Goal: Task Accomplishment & Management: Complete application form

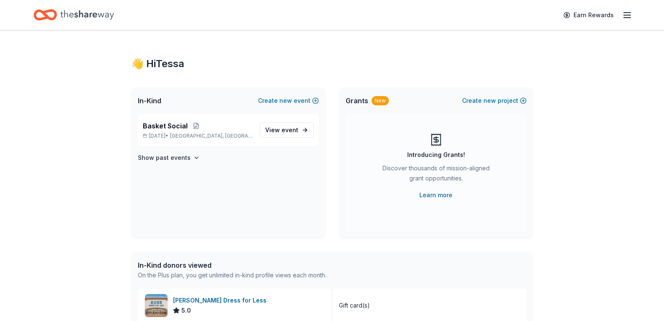
click at [2, 108] on div "👋 Hi Tessa In-Kind Create new event Basket Social Oct 17, 2025 • Northampton, P…" at bounding box center [332, 322] width 664 height 585
click at [297, 130] on span "event" at bounding box center [290, 129] width 17 height 7
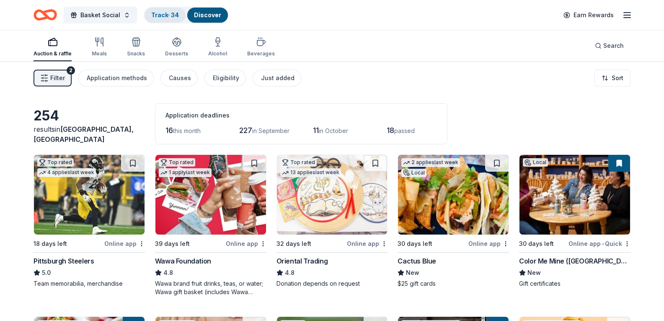
click at [163, 11] on link "Track · 34" at bounding box center [165, 14] width 28 height 7
click at [166, 15] on link "Track · 34" at bounding box center [165, 14] width 28 height 7
click at [207, 13] on link "Discover" at bounding box center [207, 14] width 27 height 7
click at [181, 16] on div "Track · 34" at bounding box center [165, 15] width 41 height 15
drag, startPoint x: 212, startPoint y: 18, endPoint x: 166, endPoint y: 17, distance: 46.1
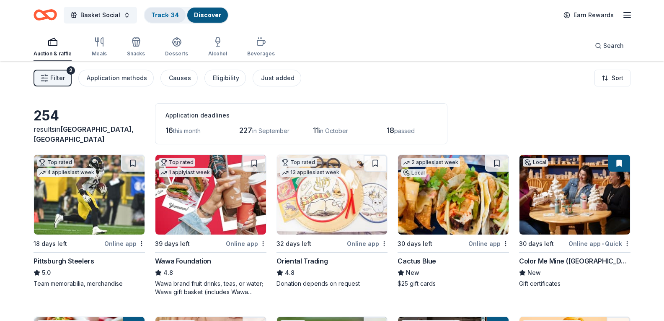
click at [166, 17] on button "Track · 34 Discover" at bounding box center [186, 15] width 85 height 17
click at [167, 13] on link "Track · 34" at bounding box center [165, 14] width 28 height 7
click at [167, 12] on link "Track · 34" at bounding box center [165, 14] width 28 height 7
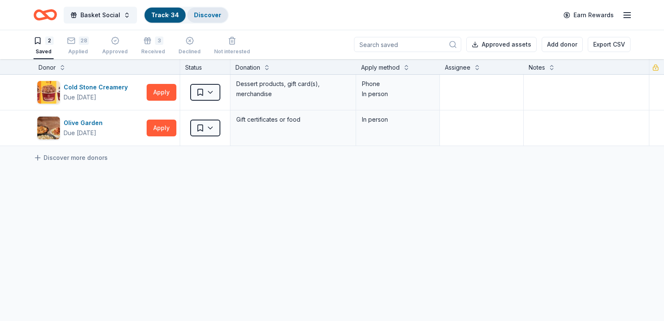
click at [206, 21] on div "Discover" at bounding box center [207, 15] width 41 height 15
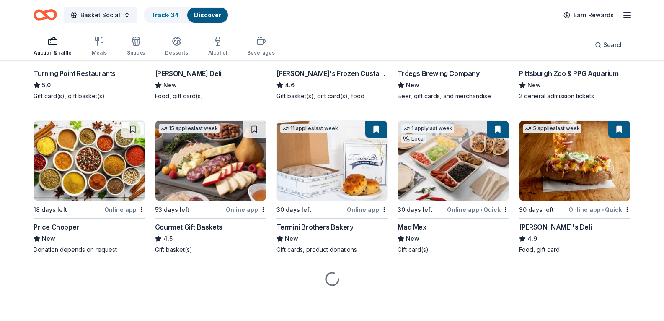
scroll to position [922, 0]
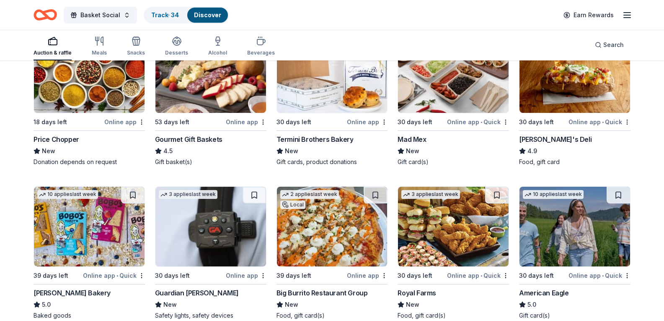
click at [564, 44] on div "Auction & raffle Meals Snacks Desserts Alcohol Beverages Search" at bounding box center [332, 44] width 597 height 31
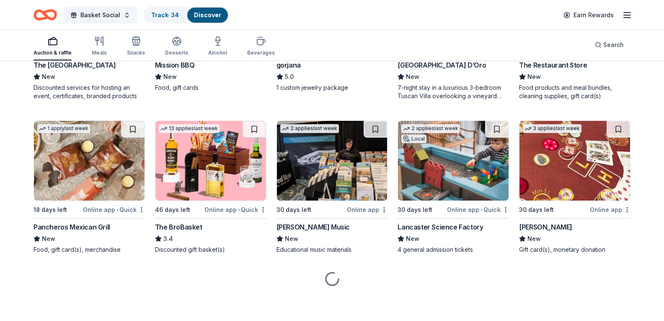
scroll to position [1666, 0]
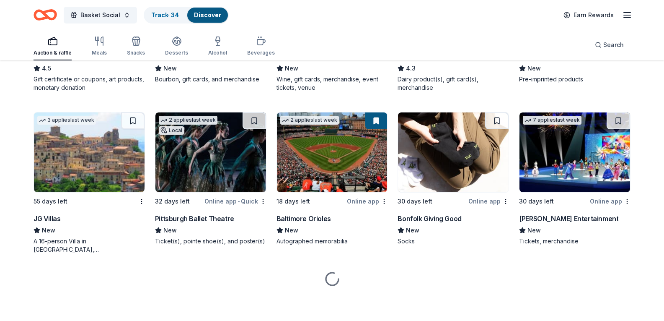
scroll to position [1833, 0]
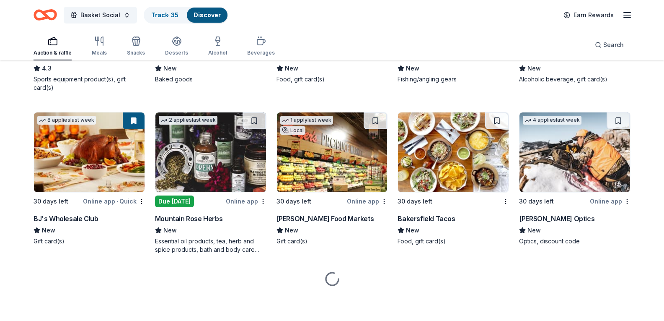
scroll to position [3593, 0]
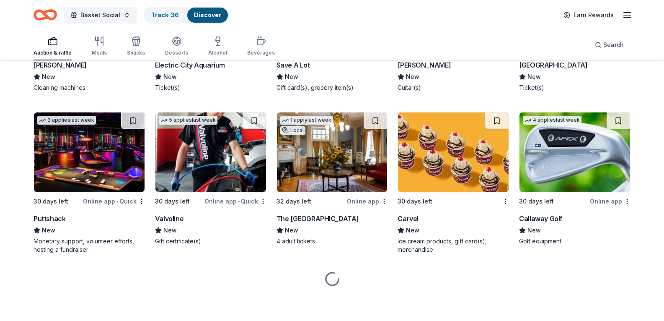
scroll to position [4557, 0]
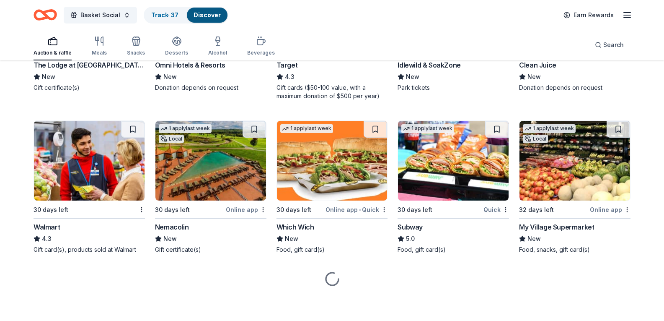
scroll to position [4892, 0]
drag, startPoint x: 0, startPoint y: 75, endPoint x: 475, endPoint y: 1, distance: 481.0
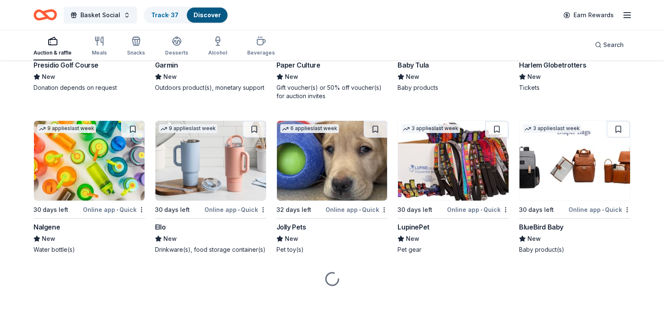
scroll to position [7892, 0]
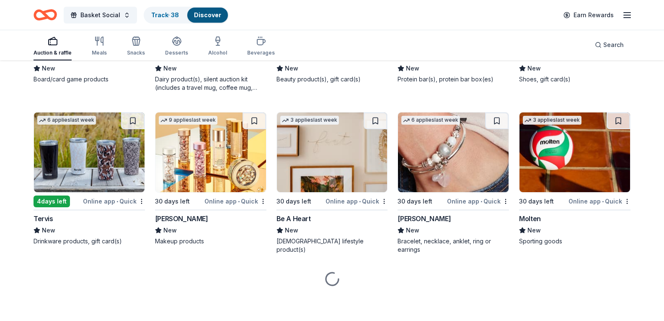
scroll to position [8605, 0]
click at [174, 17] on link "Track · 38" at bounding box center [165, 14] width 28 height 7
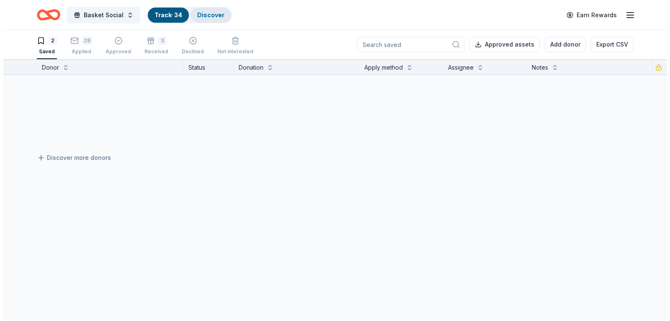
scroll to position [0, 0]
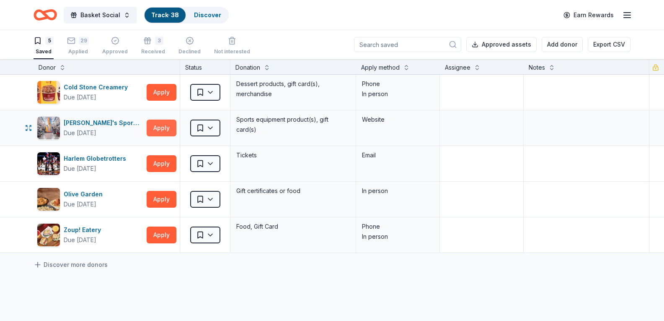
click at [155, 132] on button "Apply" at bounding box center [162, 127] width 30 height 17
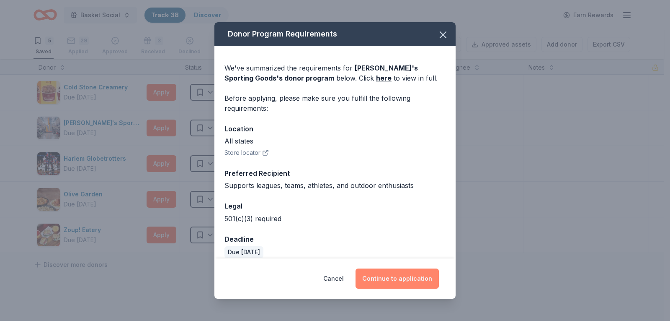
click at [410, 279] on button "Continue to application" at bounding box center [397, 278] width 83 height 20
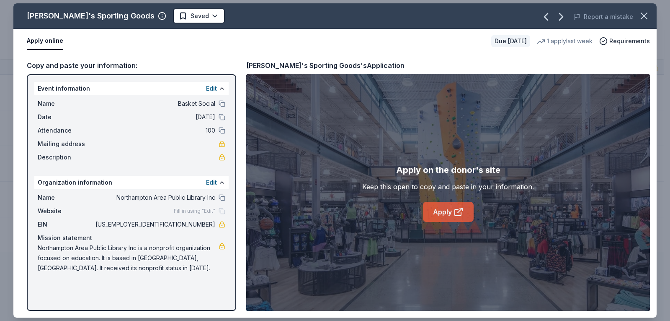
click at [442, 212] on link "Apply" at bounding box center [448, 212] width 51 height 20
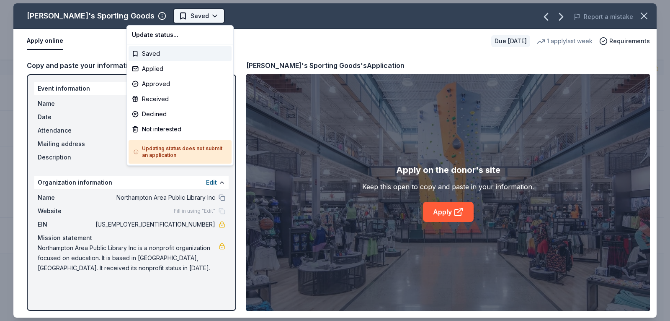
click at [142, 15] on html "Basket Social Track · 38 Discover Earn Rewards 5 Saved 29 Applied Approved 3 Re…" at bounding box center [335, 160] width 670 height 321
click at [152, 129] on div "Not interested" at bounding box center [180, 129] width 103 height 15
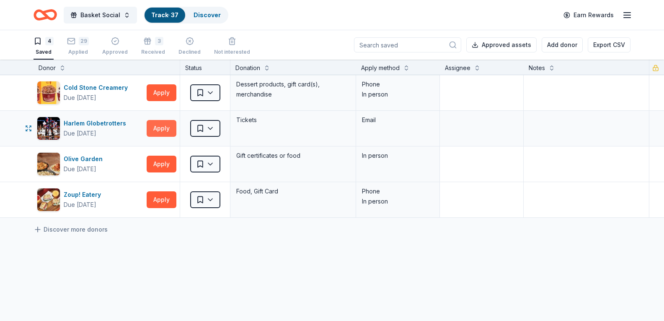
click at [152, 134] on button "Apply" at bounding box center [162, 128] width 30 height 17
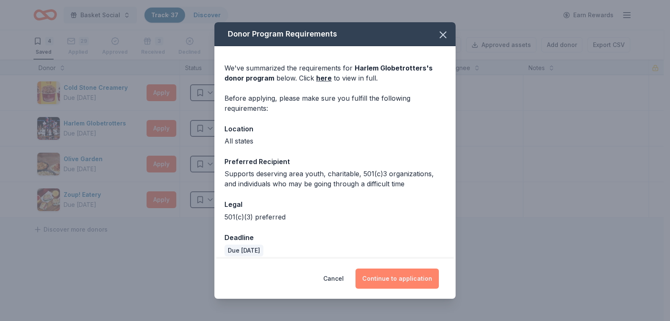
click at [395, 277] on button "Continue to application" at bounding box center [397, 278] width 83 height 20
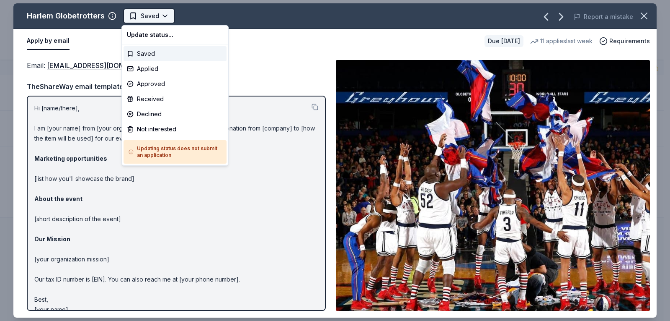
click at [160, 21] on html "Basket Social Track · 37 Discover Earn Rewards 4 Saved 29 Applied Approved 3 Re…" at bounding box center [335, 160] width 670 height 321
click at [155, 71] on div "Applied" at bounding box center [175, 68] width 103 height 15
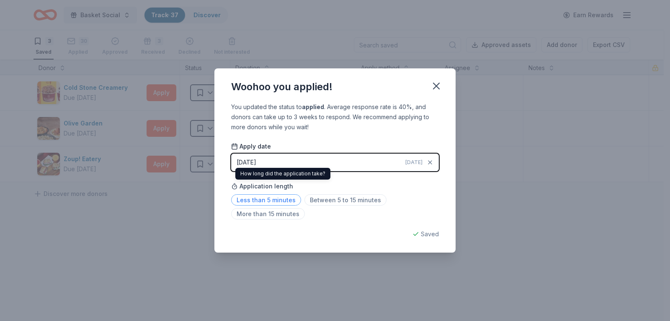
click at [257, 199] on span "Less than 5 minutes" at bounding box center [266, 199] width 70 height 11
drag, startPoint x: 433, startPoint y: 85, endPoint x: 383, endPoint y: 98, distance: 51.7
click at [434, 85] on icon "button" at bounding box center [437, 86] width 12 height 12
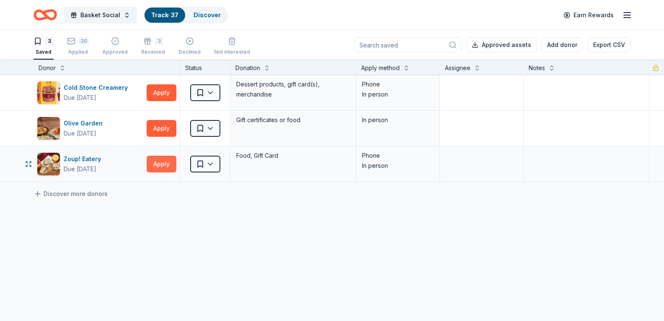
click at [160, 162] on button "Apply" at bounding box center [162, 163] width 30 height 17
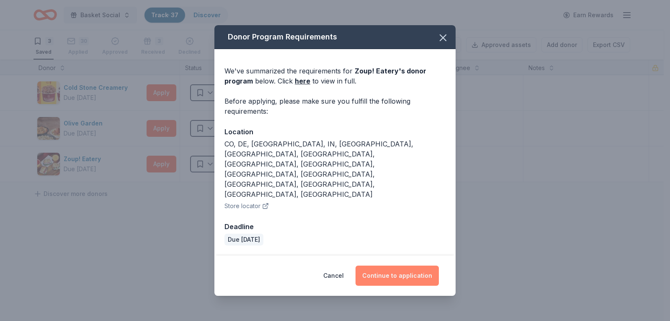
click at [377, 265] on button "Continue to application" at bounding box center [397, 275] width 83 height 20
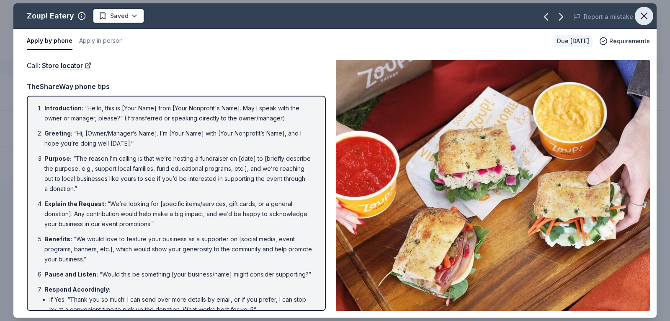
click at [641, 16] on icon "button" at bounding box center [645, 16] width 12 height 12
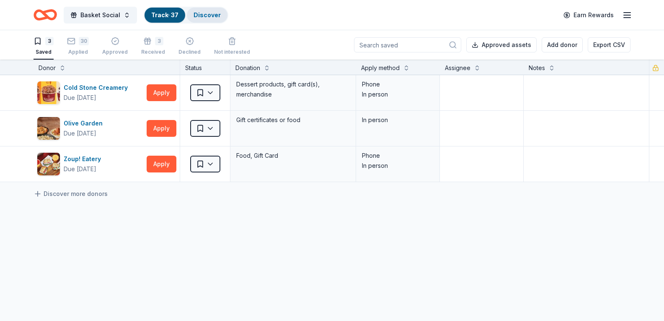
click at [201, 9] on div "Discover" at bounding box center [207, 15] width 41 height 15
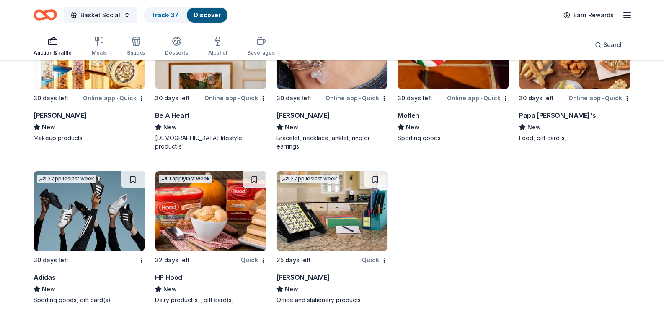
scroll to position [8812, 0]
click at [590, 89] on img at bounding box center [575, 49] width 111 height 80
click at [608, 37] on button "Search" at bounding box center [609, 44] width 42 height 17
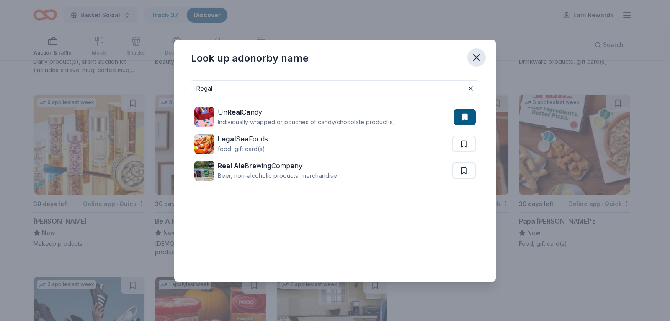
type input "Regal"
drag, startPoint x: 471, startPoint y: 57, endPoint x: 442, endPoint y: 48, distance: 30.7
click at [471, 57] on icon "button" at bounding box center [477, 58] width 12 height 12
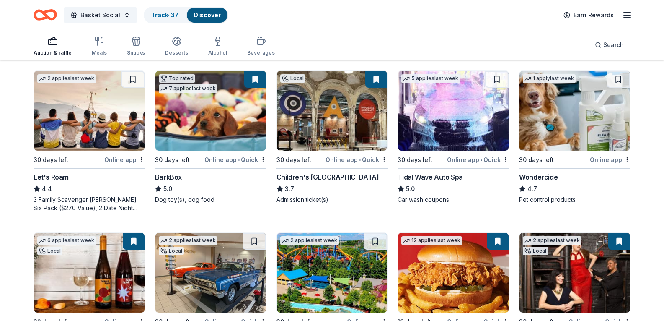
scroll to position [0, 0]
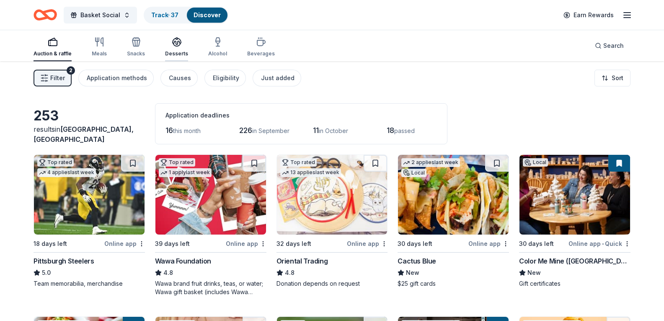
click at [181, 43] on div "button" at bounding box center [176, 42] width 23 height 10
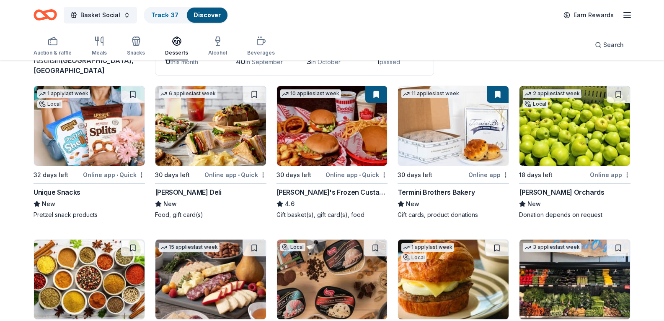
scroll to position [84, 0]
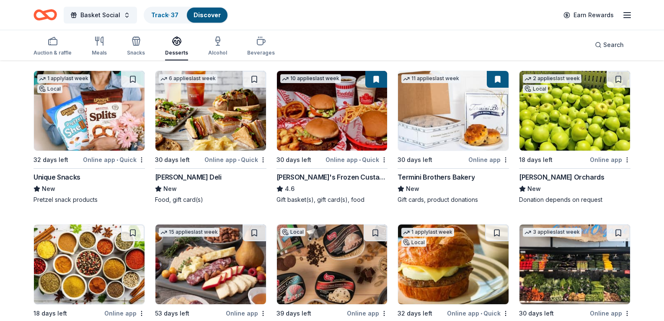
click at [134, 76] on button at bounding box center [132, 79] width 23 height 17
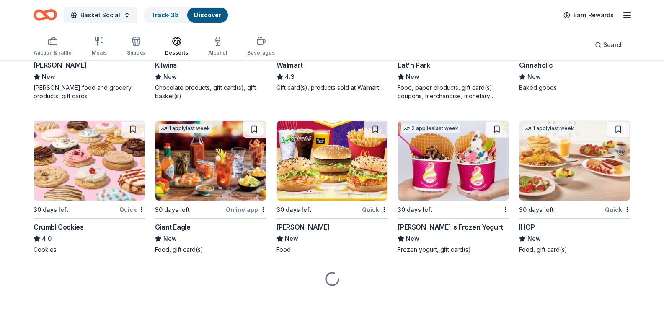
scroll to position [809, 0]
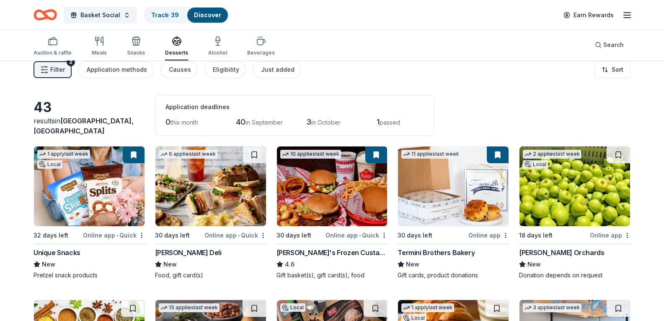
scroll to position [0, 0]
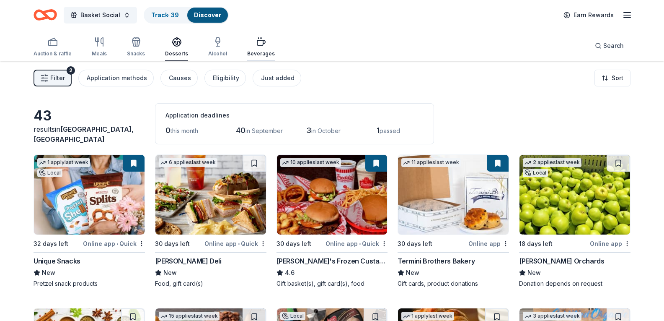
click at [247, 44] on div "button" at bounding box center [261, 42] width 28 height 10
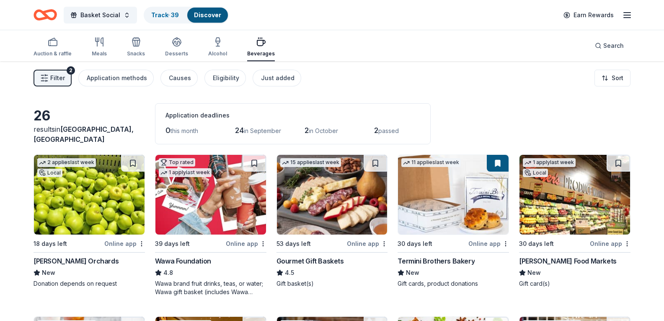
click at [228, 44] on div "Auction & raffle Meals Snacks Desserts Alcohol Beverages" at bounding box center [154, 48] width 241 height 28
click at [223, 48] on div "Alcohol" at bounding box center [217, 47] width 19 height 20
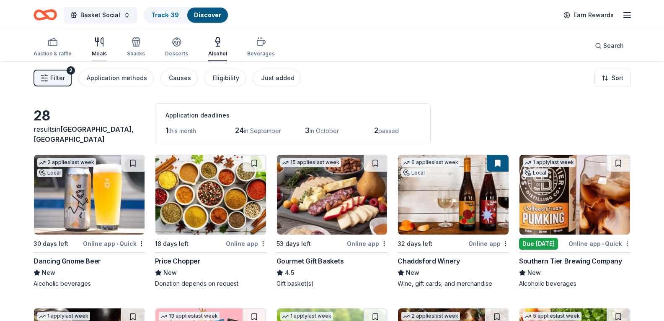
click at [93, 50] on div "Meals" at bounding box center [99, 53] width 15 height 7
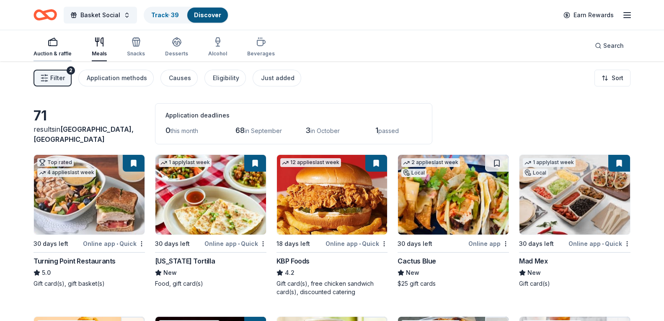
click at [50, 45] on rect "button" at bounding box center [53, 42] width 8 height 5
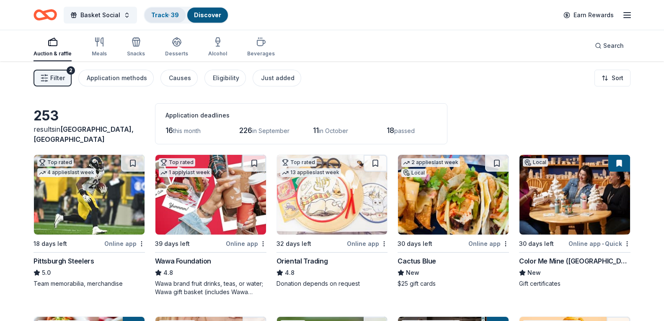
click at [168, 11] on link "Track · 39" at bounding box center [165, 14] width 28 height 7
click at [181, 12] on div "Track · 39" at bounding box center [165, 15] width 41 height 15
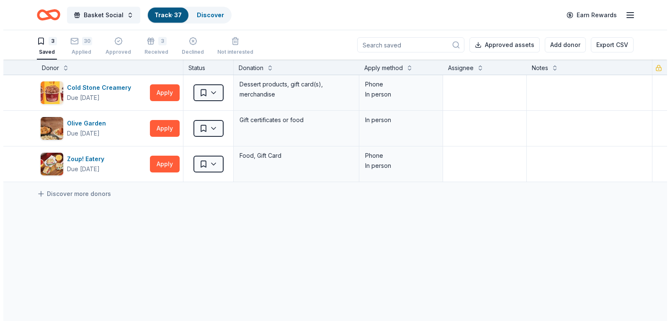
scroll to position [0, 0]
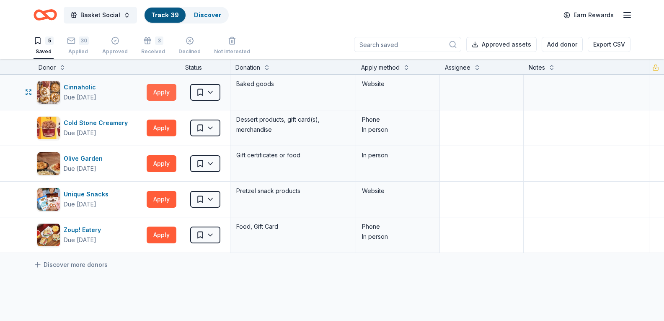
click at [154, 95] on button "Apply" at bounding box center [162, 92] width 30 height 17
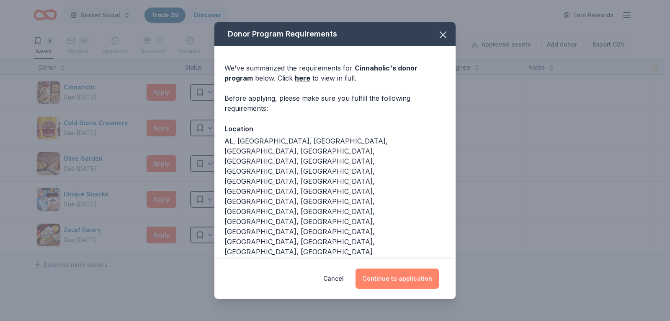
click at [393, 268] on button "Continue to application" at bounding box center [397, 278] width 83 height 20
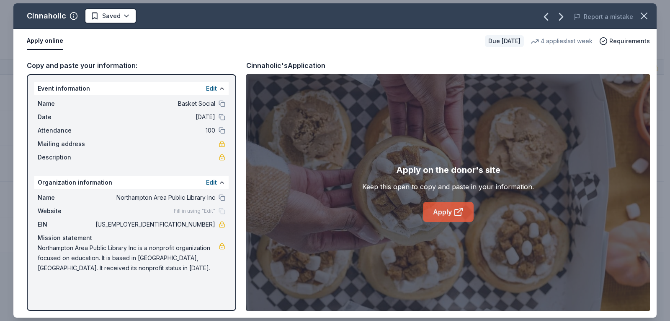
click at [451, 214] on link "Apply" at bounding box center [448, 212] width 51 height 20
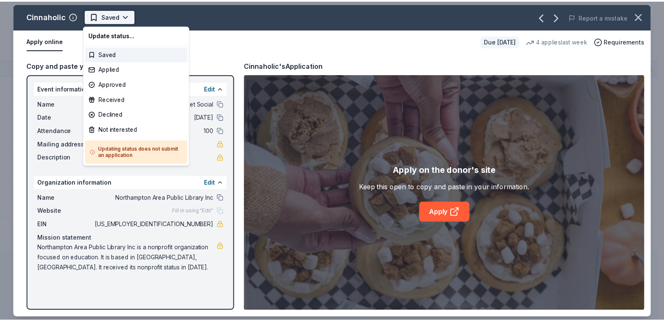
scroll to position [0, 0]
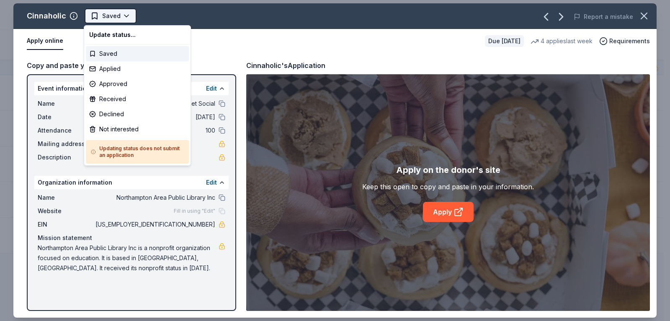
click at [92, 13] on html "Basket Social Track · 39 Discover Earn Rewards 5 Saved 30 Applied Approved 3 Re…" at bounding box center [335, 160] width 670 height 321
click at [105, 72] on div "Applied" at bounding box center [137, 68] width 103 height 15
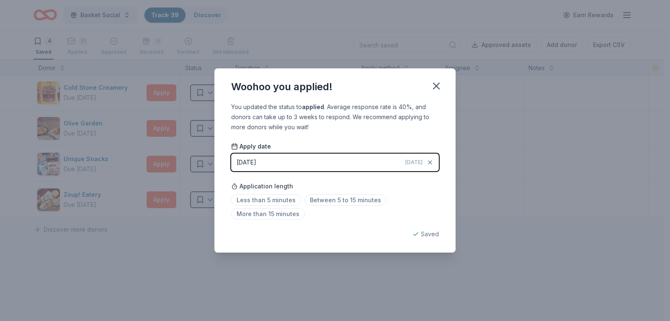
drag, startPoint x: 266, startPoint y: 202, endPoint x: 367, endPoint y: 136, distance: 120.8
click at [266, 202] on span "Less than 5 minutes" at bounding box center [266, 199] width 70 height 11
click at [440, 91] on icon "button" at bounding box center [437, 86] width 12 height 12
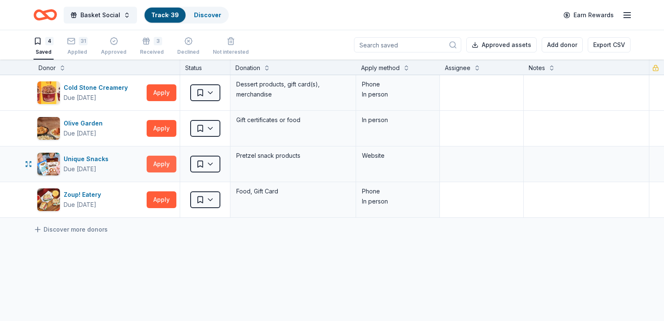
click at [166, 157] on button "Apply" at bounding box center [162, 163] width 30 height 17
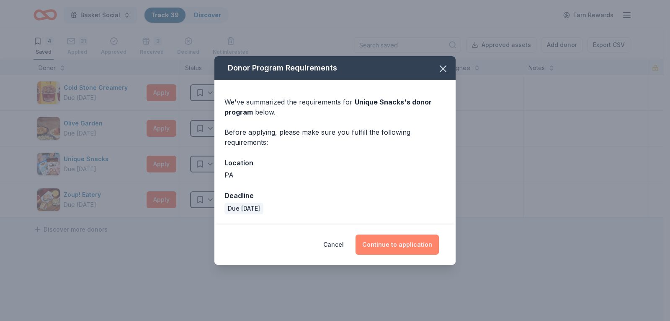
click at [383, 246] on button "Continue to application" at bounding box center [397, 244] width 83 height 20
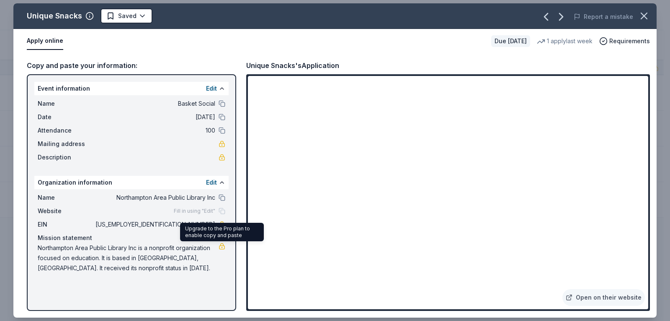
click at [221, 246] on link at bounding box center [222, 246] width 7 height 7
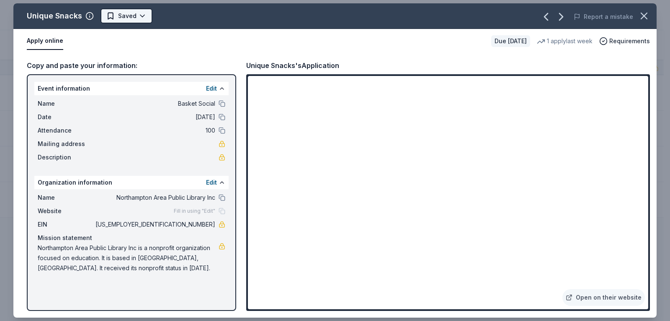
click at [115, 18] on html "Basket Social Track · 39 Discover Earn Rewards 4 Saved 31 Applied Approved 3 Re…" at bounding box center [335, 160] width 670 height 321
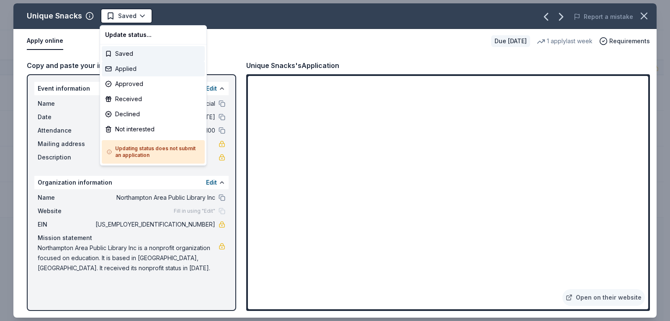
click at [122, 69] on div "Applied" at bounding box center [153, 68] width 103 height 15
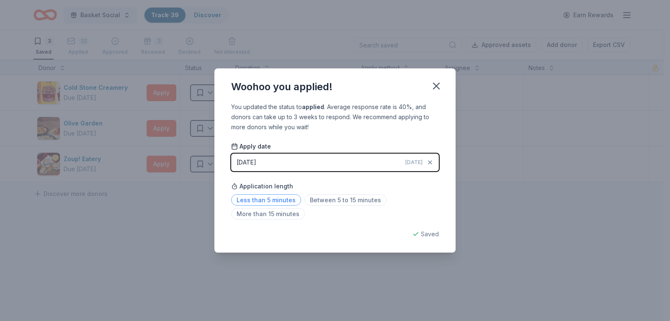
click at [282, 197] on span "Less than 5 minutes" at bounding box center [266, 199] width 70 height 11
click at [440, 85] on icon "button" at bounding box center [437, 86] width 12 height 12
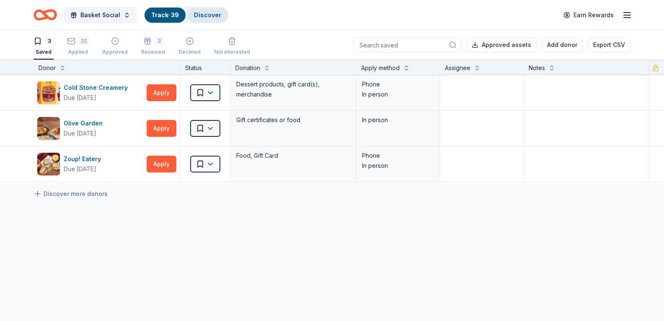
click at [220, 9] on div "Discover" at bounding box center [207, 15] width 41 height 15
click at [209, 12] on link "Discover" at bounding box center [207, 14] width 27 height 7
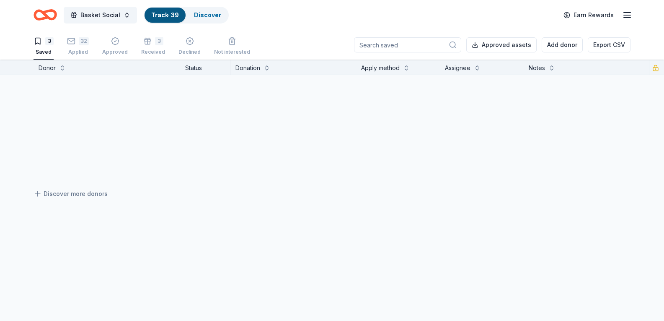
scroll to position [0, 0]
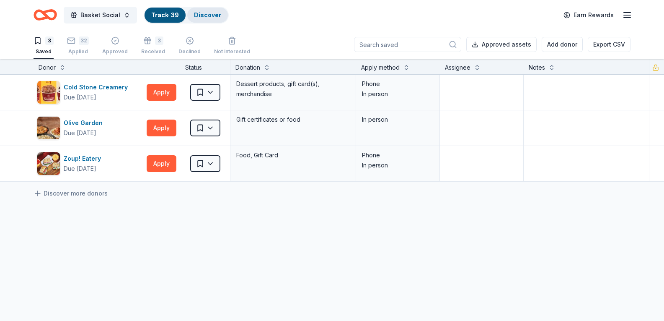
click at [196, 19] on div "Discover" at bounding box center [207, 15] width 41 height 15
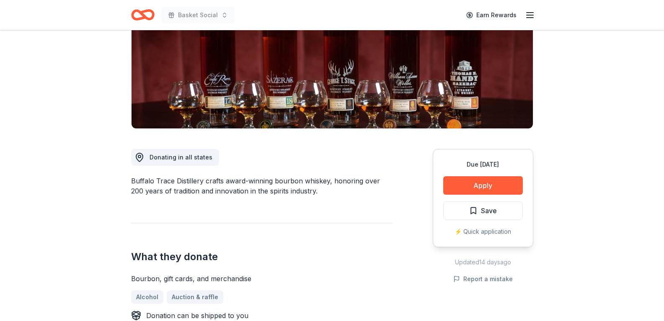
scroll to position [126, 0]
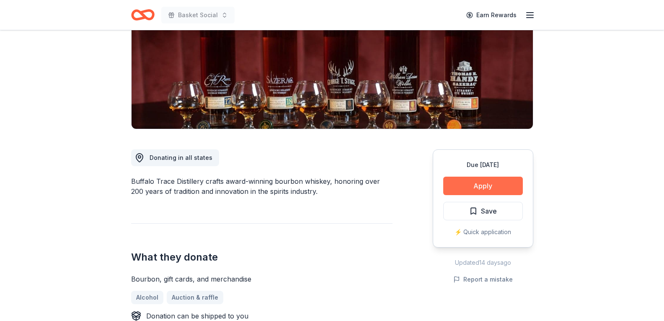
click at [497, 183] on button "Apply" at bounding box center [483, 185] width 80 height 18
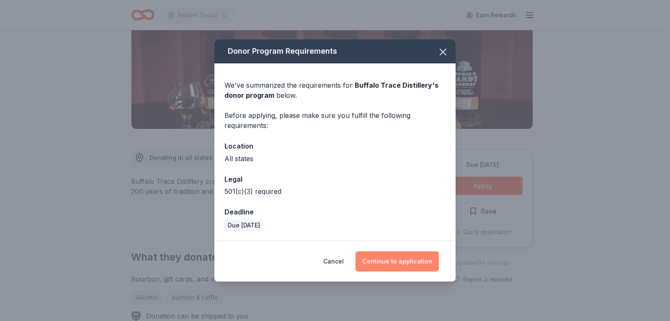
click at [380, 266] on button "Continue to application" at bounding box center [397, 261] width 83 height 20
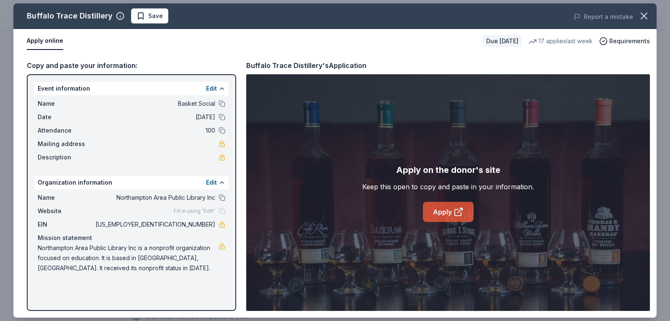
click at [458, 210] on icon at bounding box center [458, 212] width 6 height 6
click at [152, 17] on span "Save" at bounding box center [155, 16] width 15 height 10
click at [148, 3] on div "Buffalo Trace Distillery Saved Report a mistake Apply online Due in 30 days 17 …" at bounding box center [335, 160] width 670 height 321
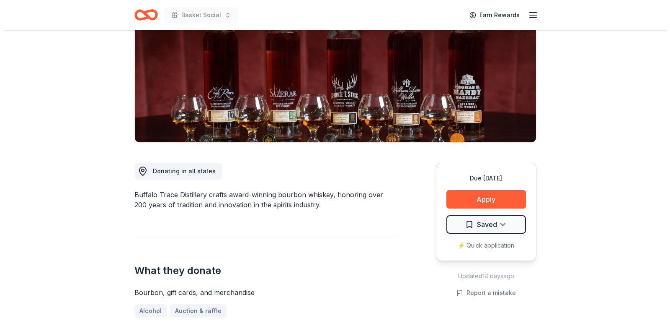
scroll to position [168, 0]
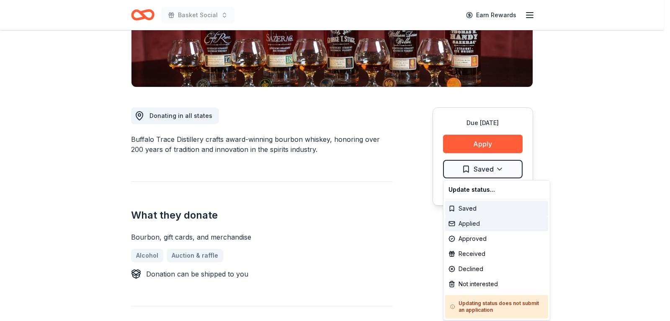
click at [481, 227] on div "Applied" at bounding box center [496, 223] width 103 height 15
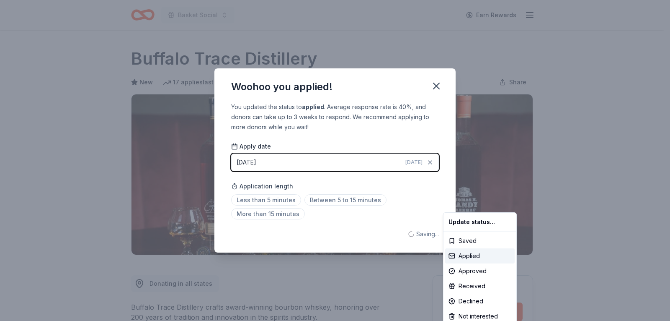
scroll to position [0, 0]
click at [271, 203] on html "Basket Social Earn Rewards Due in 30 days Share Buffalo Trace Distillery New 17…" at bounding box center [335, 160] width 670 height 321
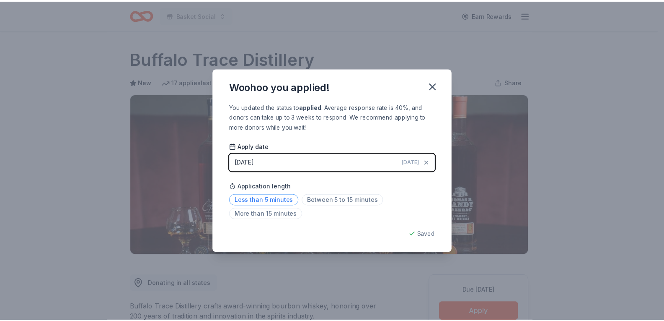
scroll to position [176, 0]
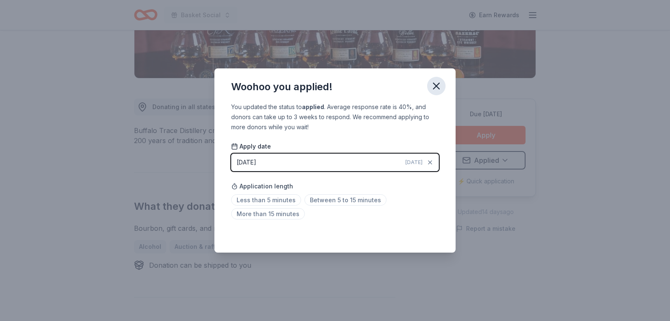
click at [437, 89] on icon "button" at bounding box center [437, 86] width 12 height 12
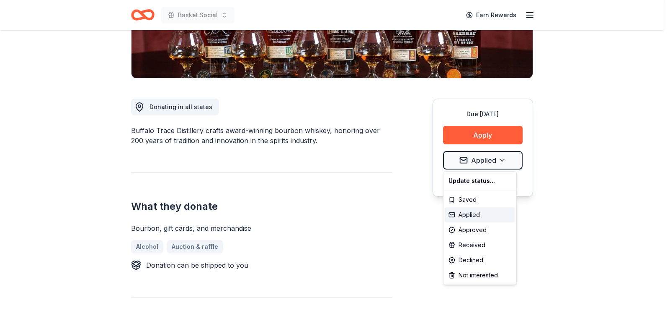
click at [455, 217] on div "Applied" at bounding box center [480, 214] width 70 height 15
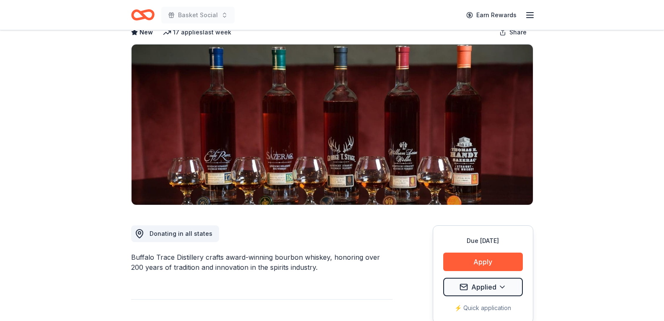
scroll to position [0, 0]
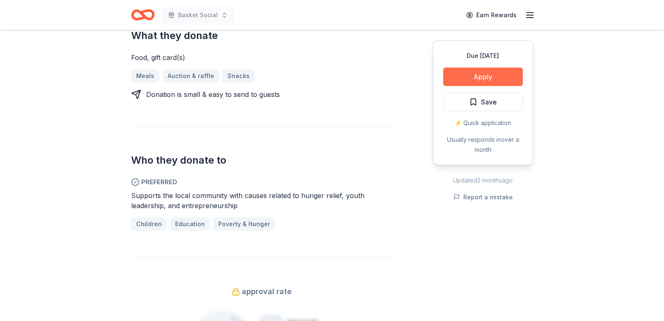
scroll to position [461, 0]
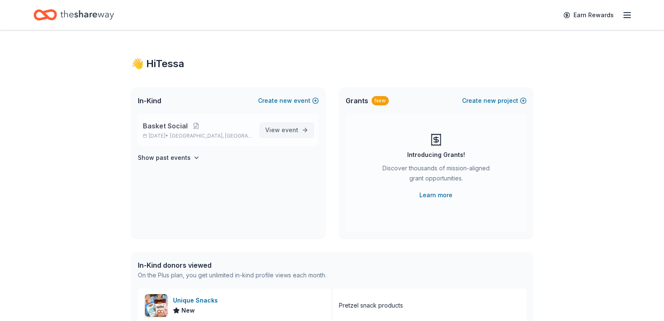
click at [281, 131] on span "View event" at bounding box center [281, 130] width 33 height 10
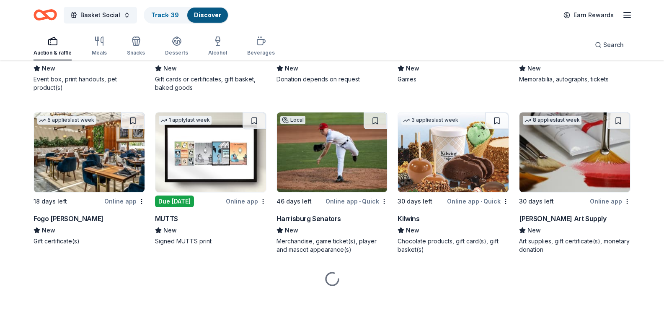
scroll to position [2546, 0]
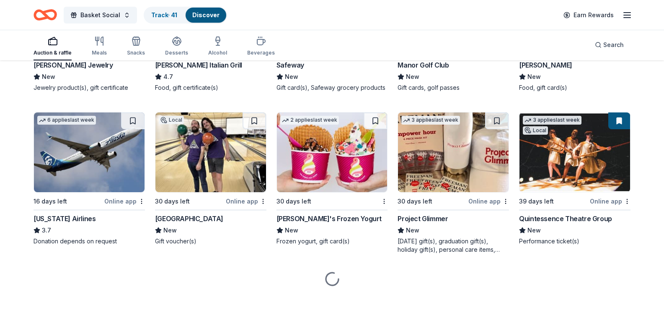
scroll to position [3950, 0]
click at [158, 13] on link "Track · 41" at bounding box center [164, 14] width 26 height 7
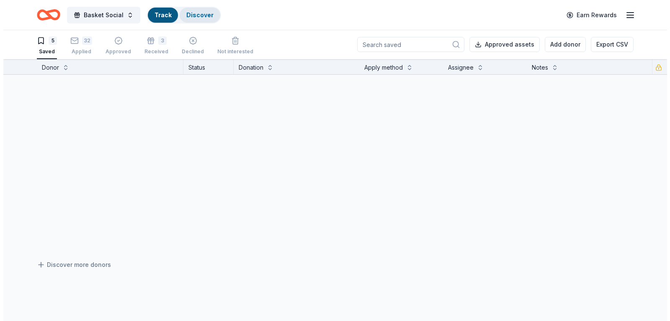
scroll to position [0, 0]
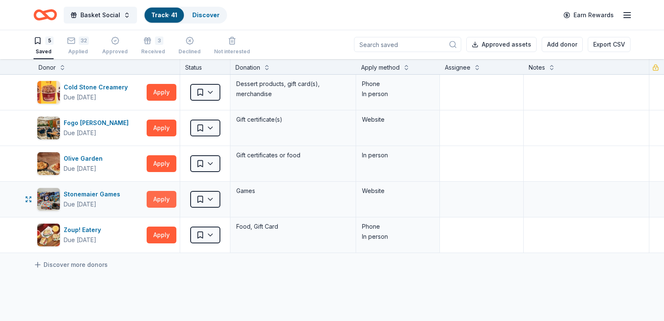
click at [153, 191] on button "Apply" at bounding box center [162, 199] width 30 height 17
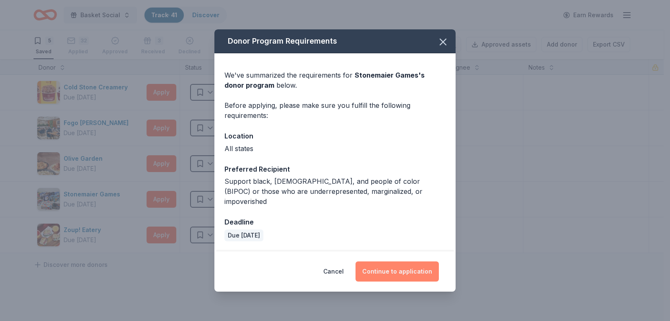
click at [398, 274] on button "Continue to application" at bounding box center [397, 271] width 83 height 20
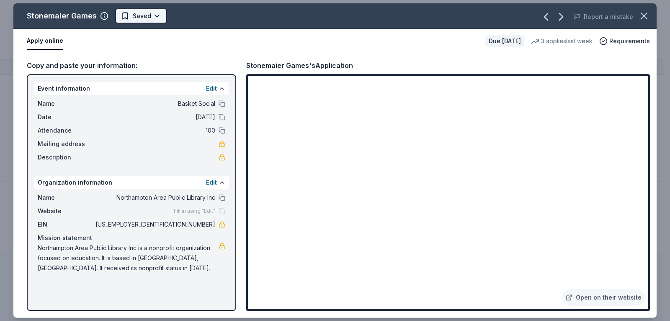
click at [142, 9] on html "Basket Social Track · 41 Discover Earn Rewards 5 Saved 32 Applied Approved 3 Re…" at bounding box center [335, 160] width 670 height 321
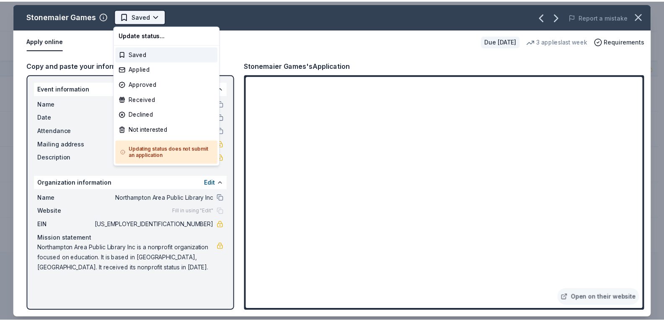
scroll to position [0, 0]
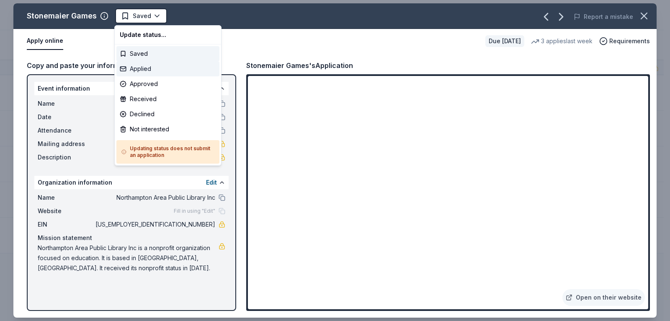
click at [139, 64] on div "Applied" at bounding box center [167, 68] width 103 height 15
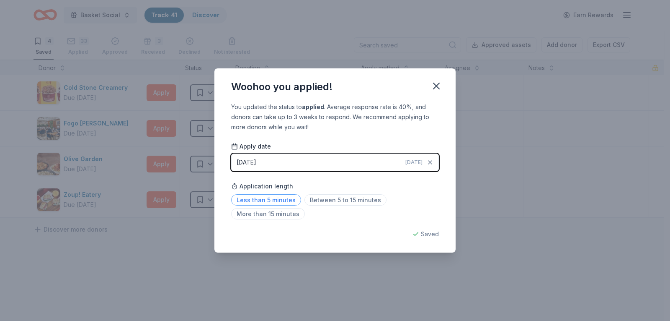
click at [272, 200] on span "Less than 5 minutes" at bounding box center [266, 199] width 70 height 11
click at [440, 81] on icon "button" at bounding box center [437, 86] width 12 height 12
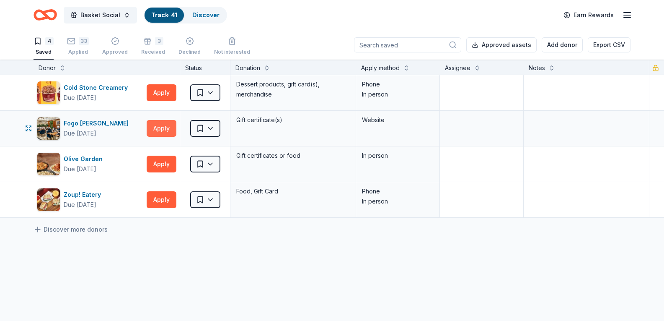
click at [153, 133] on button "Apply" at bounding box center [162, 128] width 30 height 17
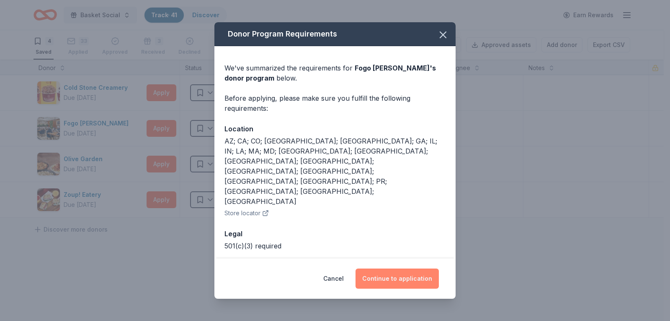
click at [414, 268] on button "Continue to application" at bounding box center [397, 278] width 83 height 20
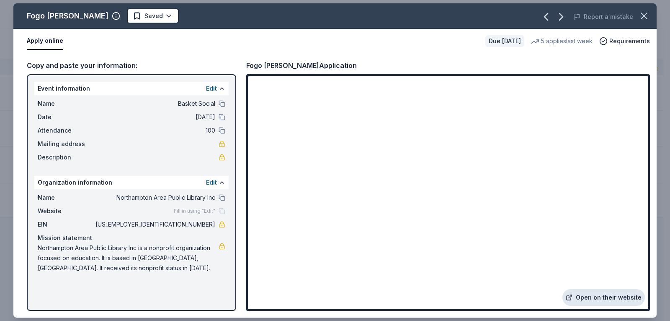
click at [613, 292] on link "Open on their website" at bounding box center [604, 297] width 83 height 17
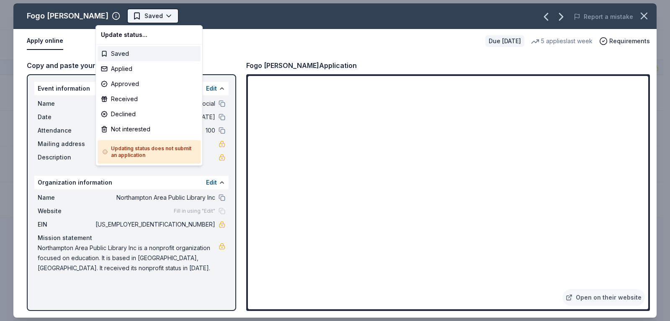
click at [129, 17] on html "Basket Social Track · 41 Discover Earn Rewards 4 Saved 33 Applied Approved 3 Re…" at bounding box center [335, 160] width 670 height 321
click at [132, 72] on div "Applied" at bounding box center [149, 68] width 103 height 15
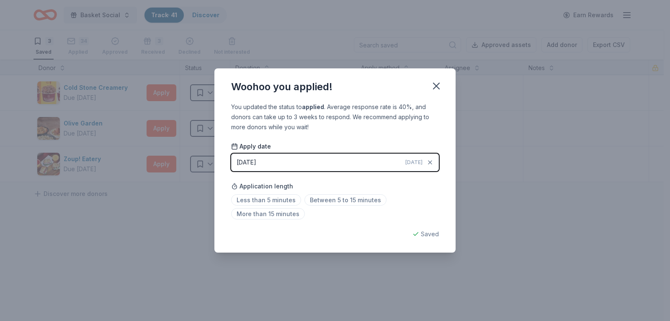
click at [272, 201] on span "Less than 5 minutes" at bounding box center [266, 199] width 70 height 11
click at [439, 90] on button "button" at bounding box center [436, 86] width 18 height 18
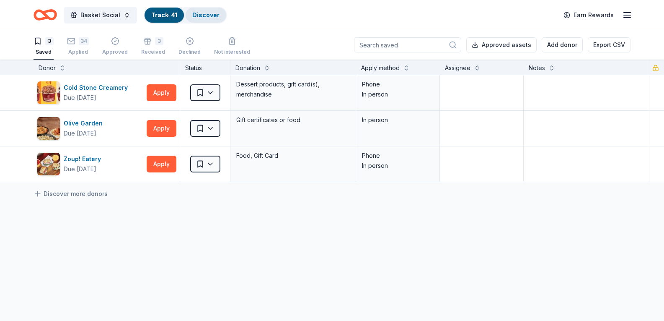
click at [204, 8] on div "Discover" at bounding box center [206, 15] width 41 height 15
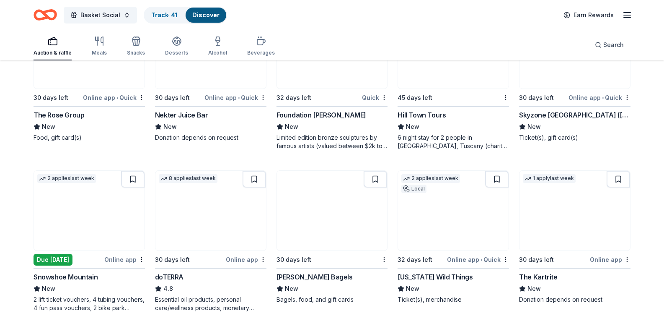
scroll to position [2011, 0]
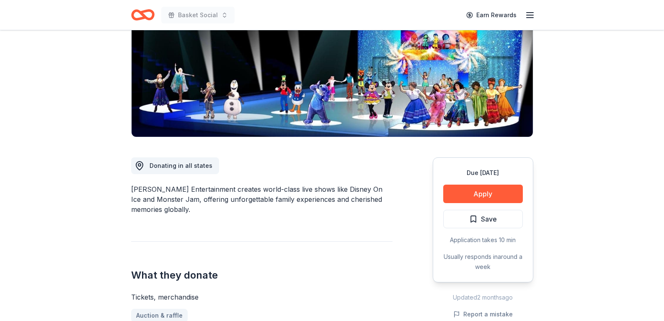
scroll to position [126, 0]
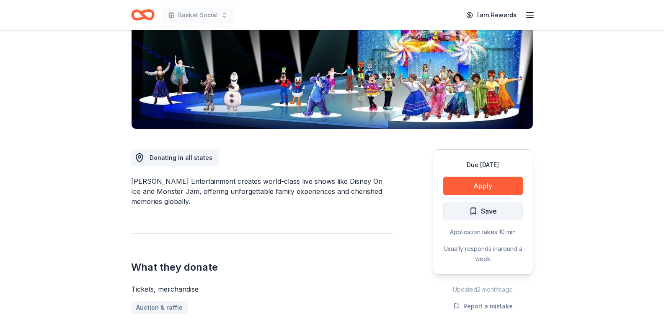
click at [494, 216] on span "Save" at bounding box center [489, 210] width 16 height 11
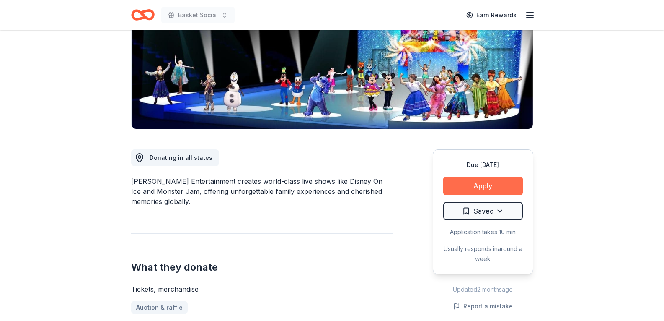
click at [480, 188] on button "Apply" at bounding box center [483, 185] width 80 height 18
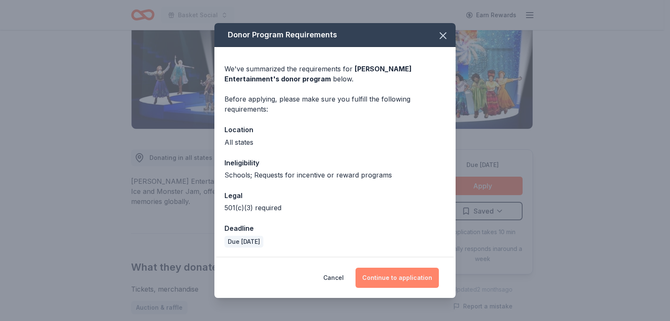
click at [400, 280] on button "Continue to application" at bounding box center [397, 277] width 83 height 20
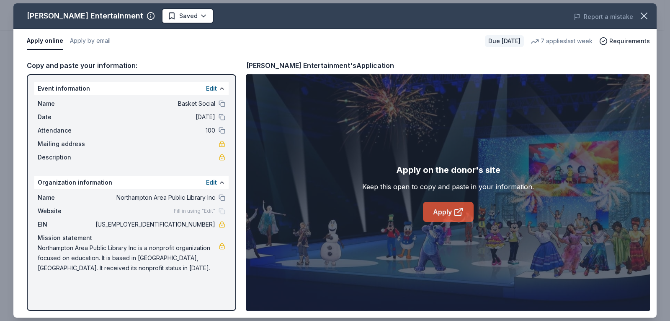
click at [436, 208] on link "Apply" at bounding box center [448, 212] width 51 height 20
click at [647, 16] on icon "button" at bounding box center [645, 16] width 12 height 12
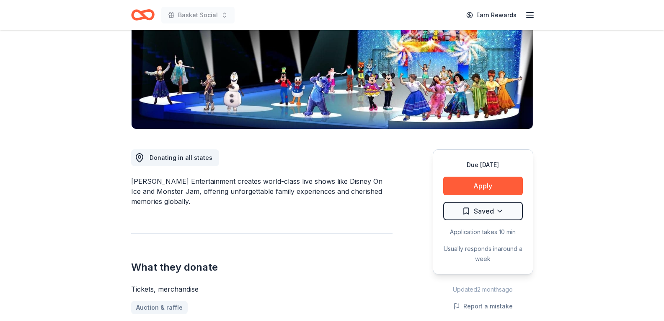
scroll to position [0, 0]
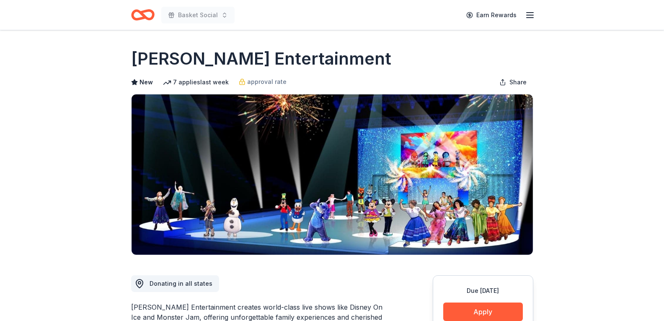
click at [148, 15] on icon "Home" at bounding box center [142, 15] width 23 height 20
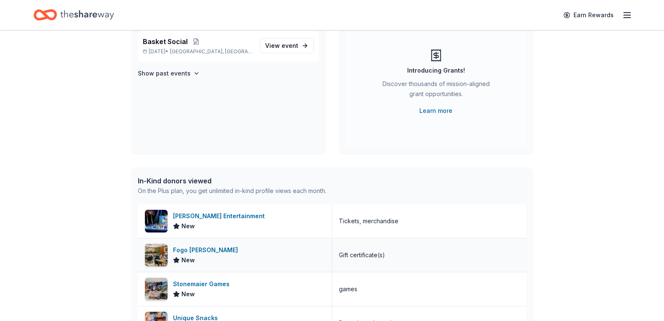
scroll to position [165, 0]
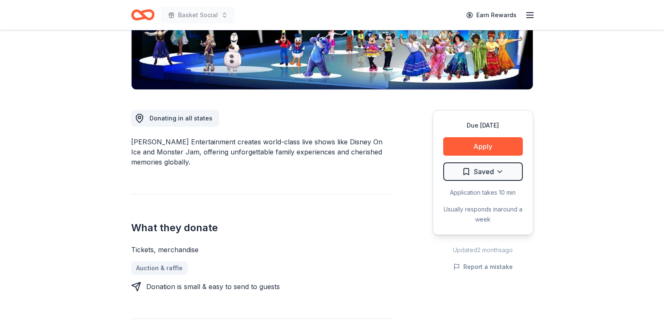
scroll to position [170, 0]
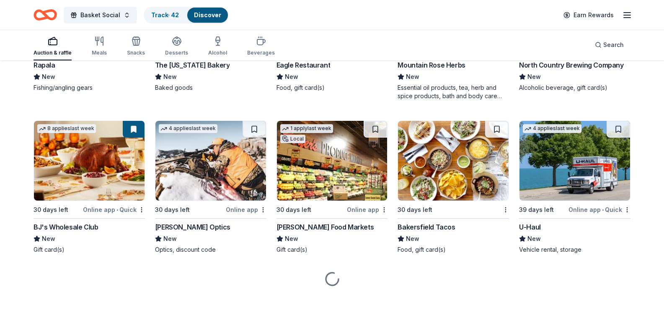
scroll to position [3831, 0]
